Goal: Information Seeking & Learning: Learn about a topic

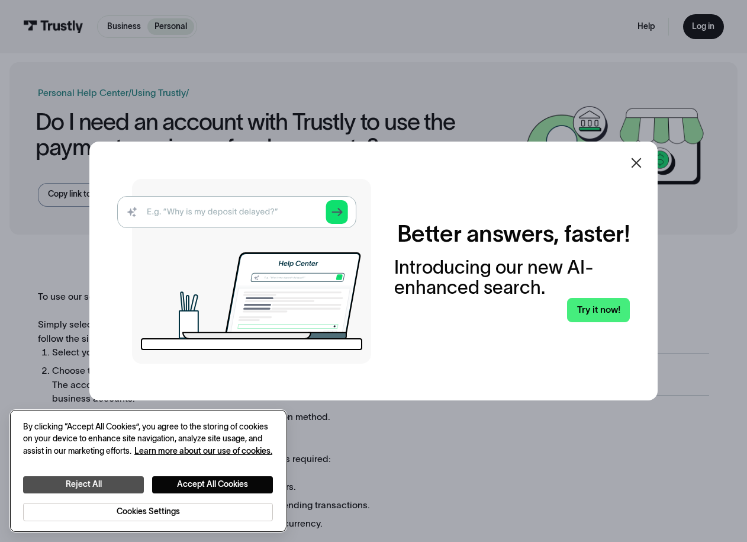
click at [72, 486] on button "Reject All" at bounding box center [83, 484] width 121 height 17
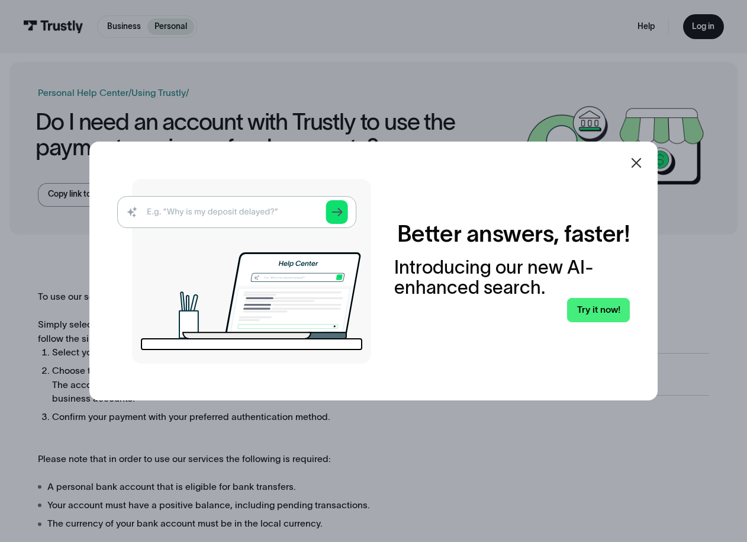
click at [638, 161] on icon at bounding box center [636, 163] width 14 height 14
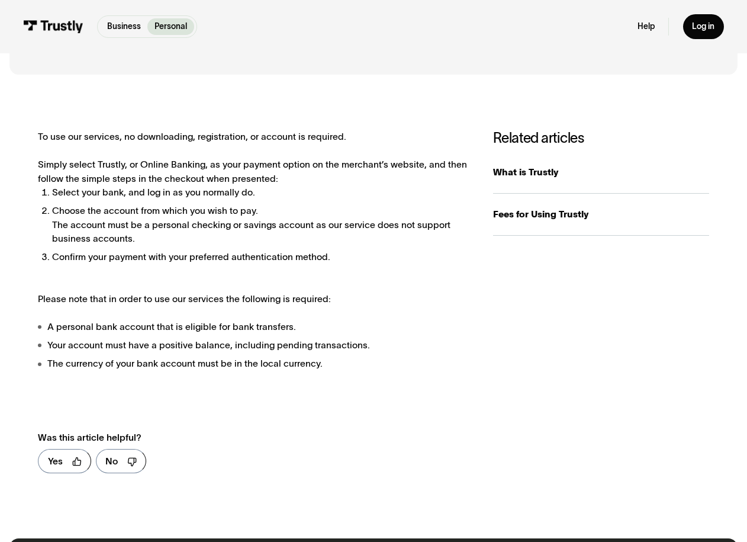
scroll to position [311, 0]
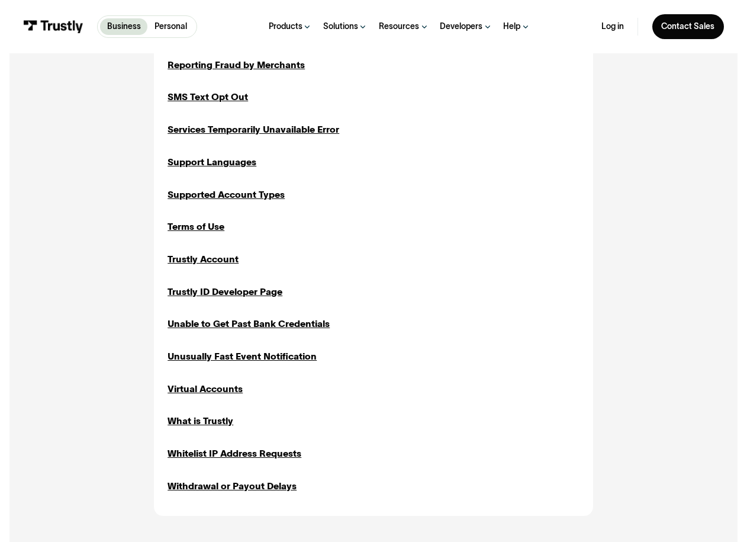
scroll to position [1037, 0]
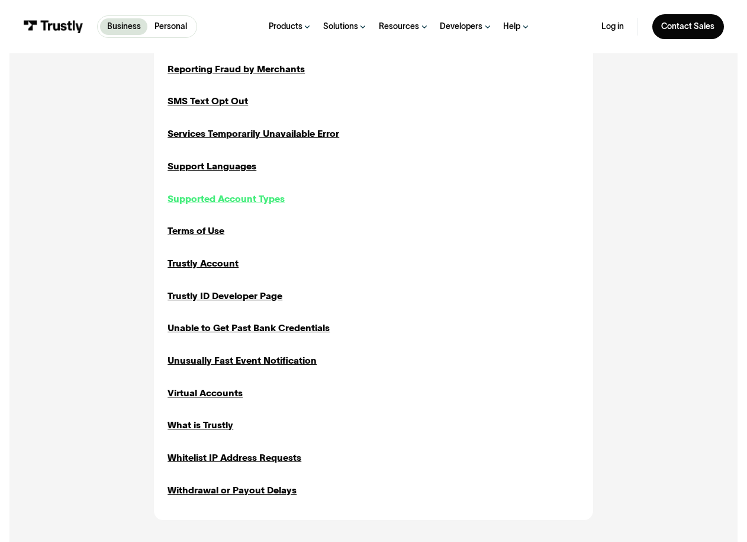
click at [214, 192] on div "Supported Account Types" at bounding box center [226, 199] width 117 height 14
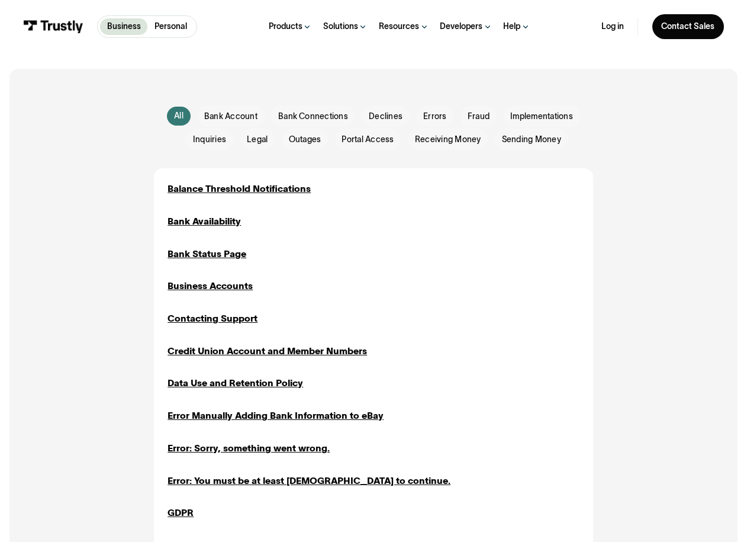
scroll to position [235, 0]
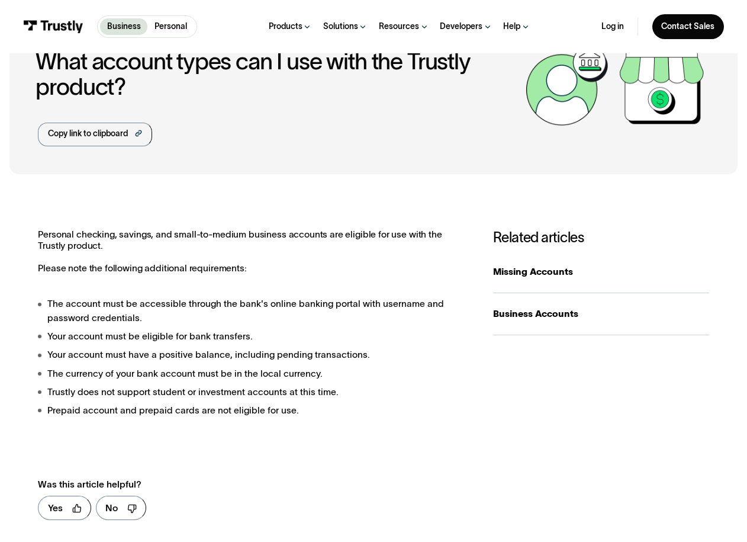
scroll to position [78, 0]
